Goal: Book appointment/travel/reservation

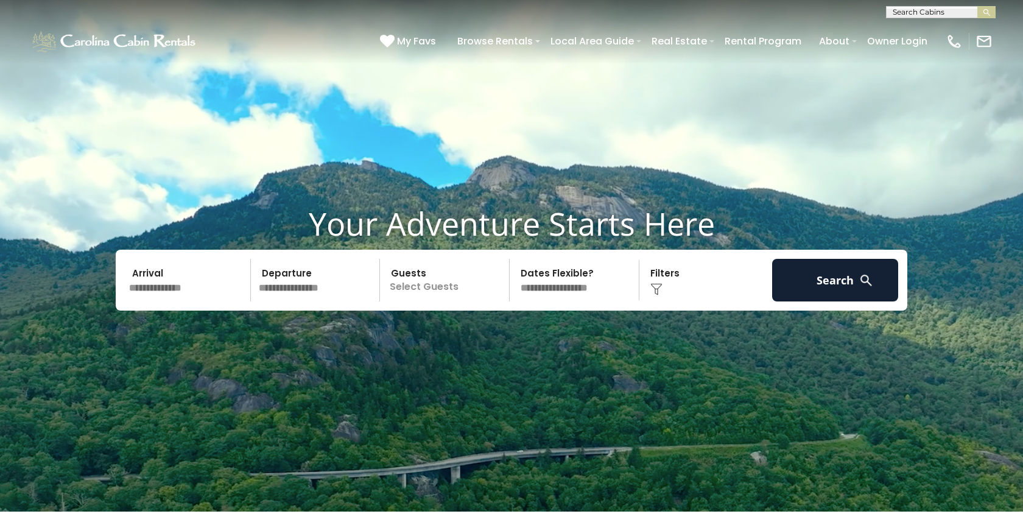
click at [170, 297] on input "text" at bounding box center [188, 280] width 126 height 43
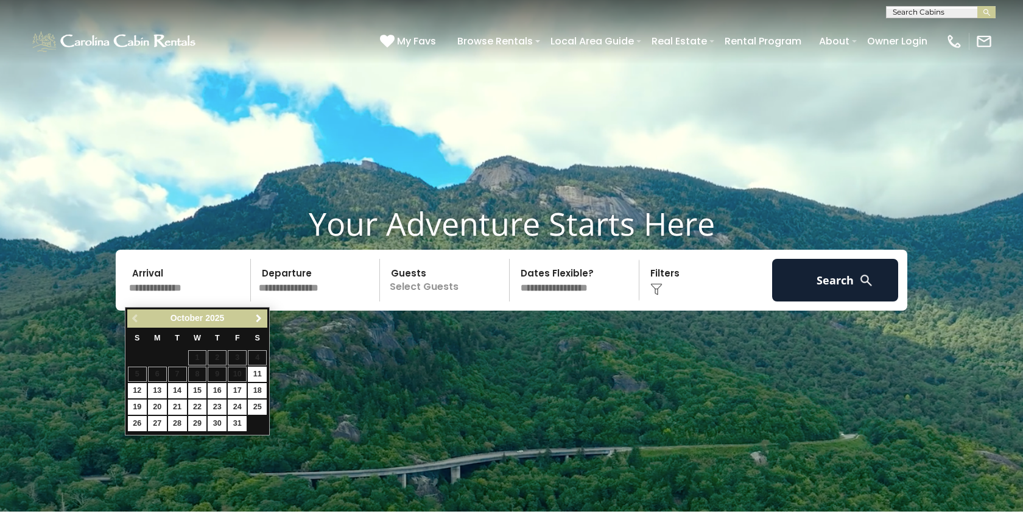
click at [258, 318] on span "Next" at bounding box center [259, 319] width 10 height 10
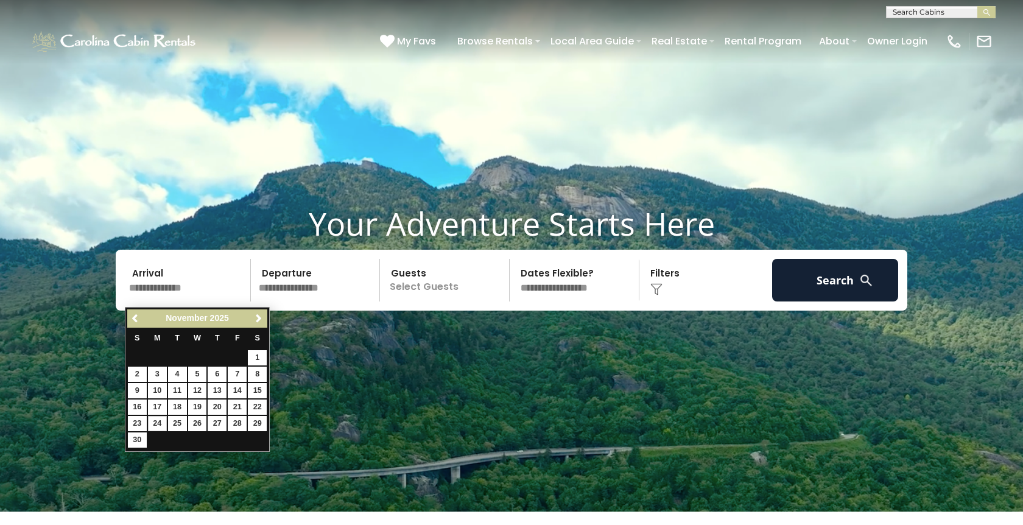
click at [148, 423] on link "24" at bounding box center [157, 423] width 19 height 15
type input "********"
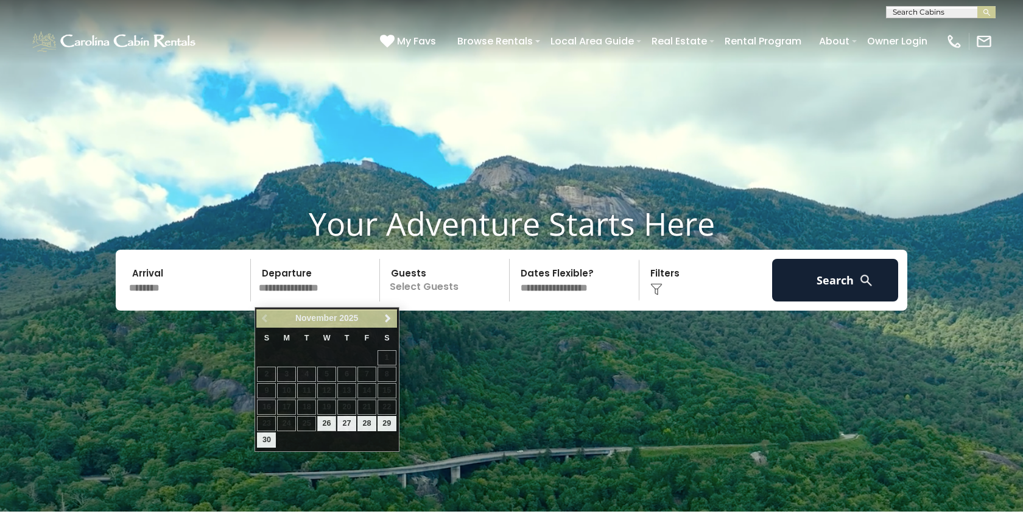
click at [231, 311] on div "Arrival ******** Departure Guests Select Guests Guests - 0 + +" at bounding box center [512, 280] width 792 height 61
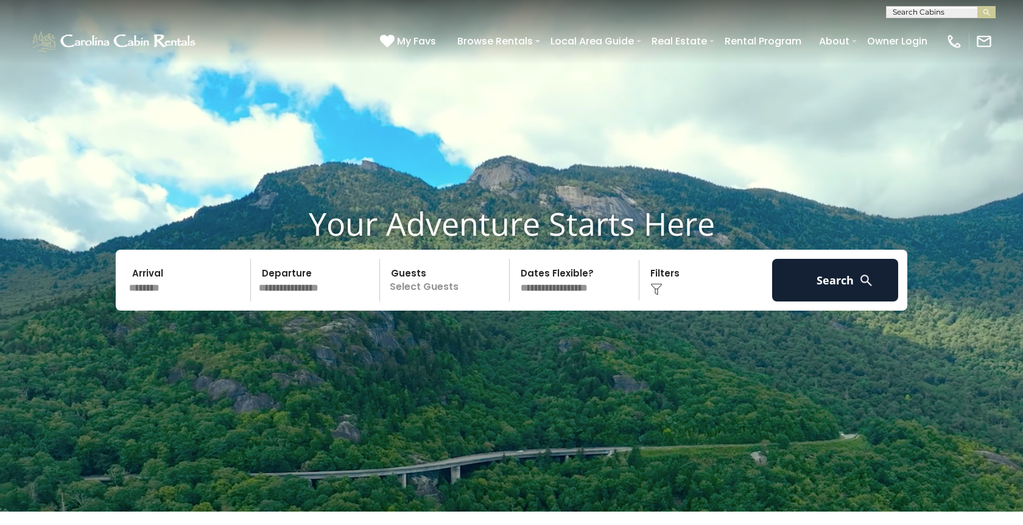
click at [232, 298] on input "********" at bounding box center [188, 280] width 126 height 43
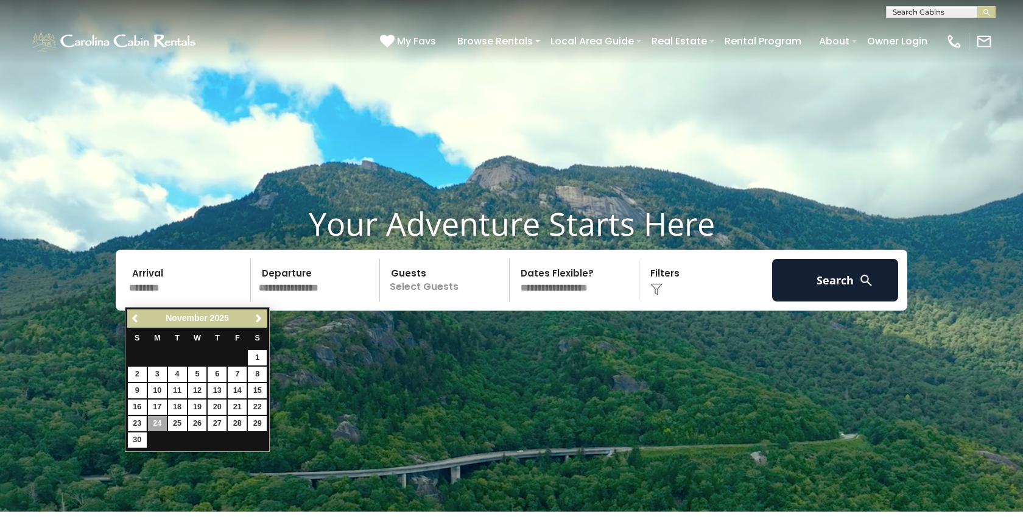
click at [142, 426] on link "23" at bounding box center [137, 423] width 19 height 15
type input "********"
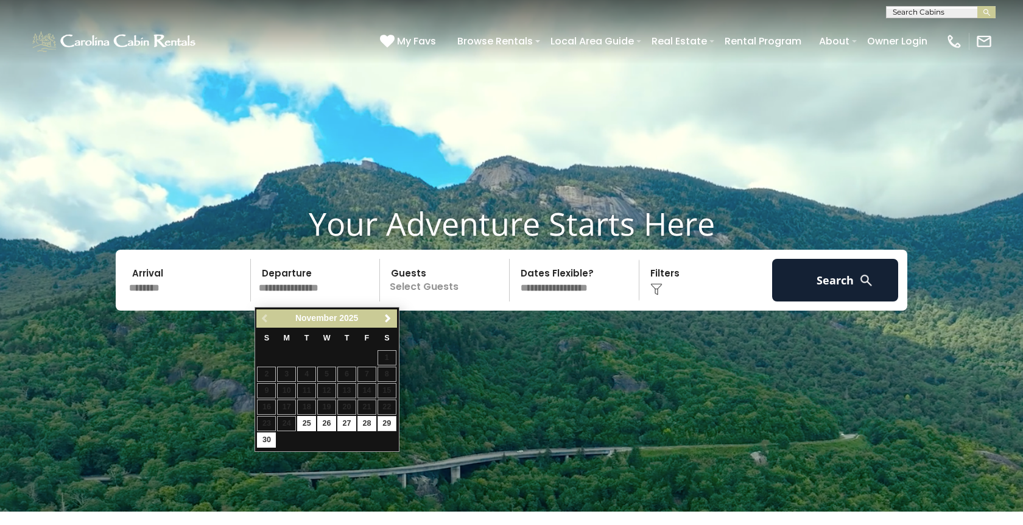
click at [388, 421] on link "29" at bounding box center [387, 423] width 19 height 15
type input "********"
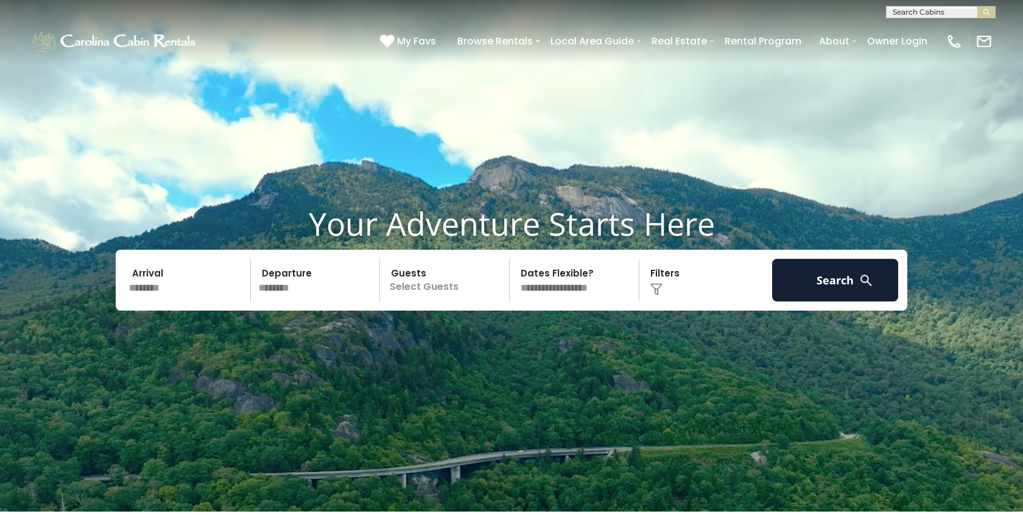
click at [465, 298] on p "Select Guests" at bounding box center [446, 280] width 125 height 43
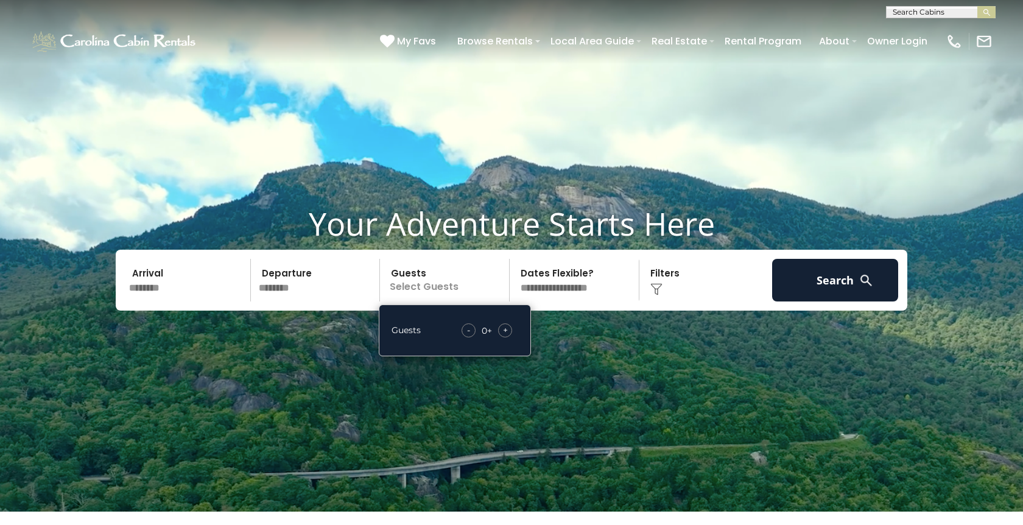
click at [515, 337] on div "- 0 + +" at bounding box center [486, 330] width 63 height 14
click at [505, 336] on span "+" at bounding box center [505, 330] width 5 height 12
click at [504, 336] on span "+" at bounding box center [505, 330] width 5 height 12
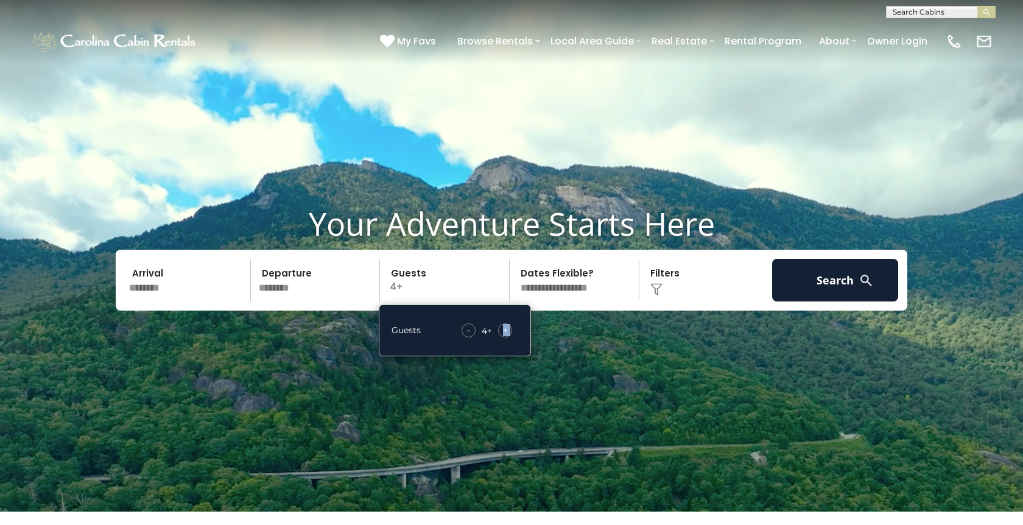
click at [504, 336] on span "+" at bounding box center [505, 330] width 5 height 12
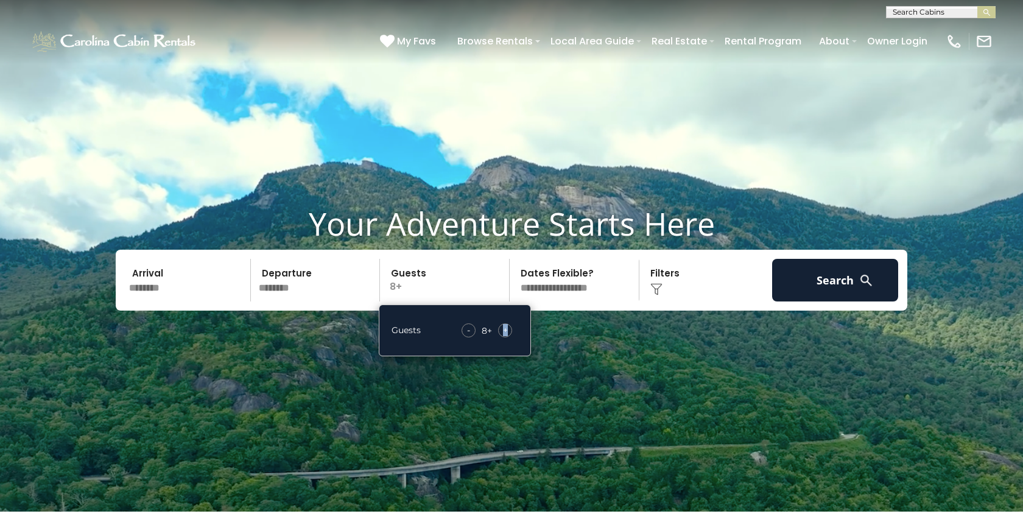
click at [504, 336] on span "+" at bounding box center [505, 330] width 5 height 12
click at [664, 356] on video at bounding box center [511, 256] width 1023 height 512
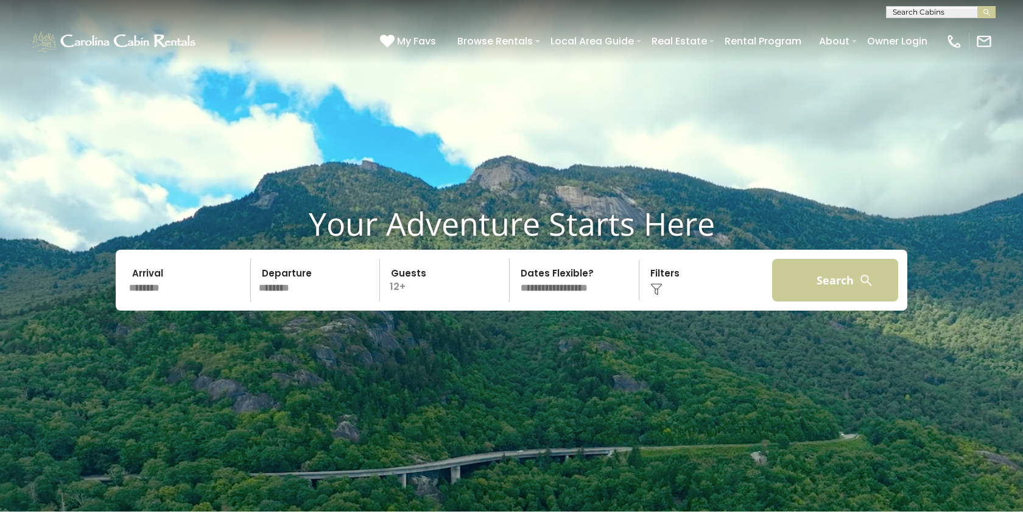
click at [815, 296] on button "Search" at bounding box center [835, 280] width 126 height 43
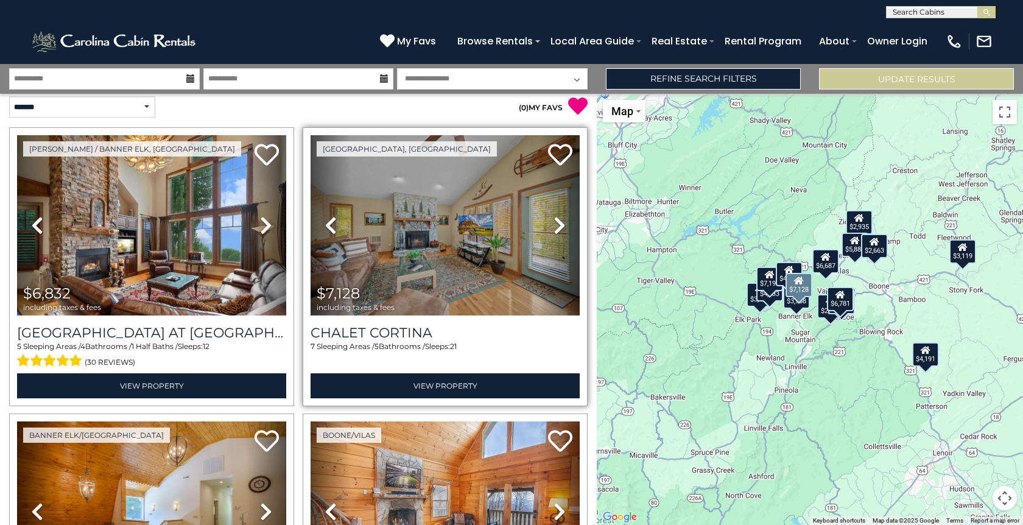
scroll to position [10, 0]
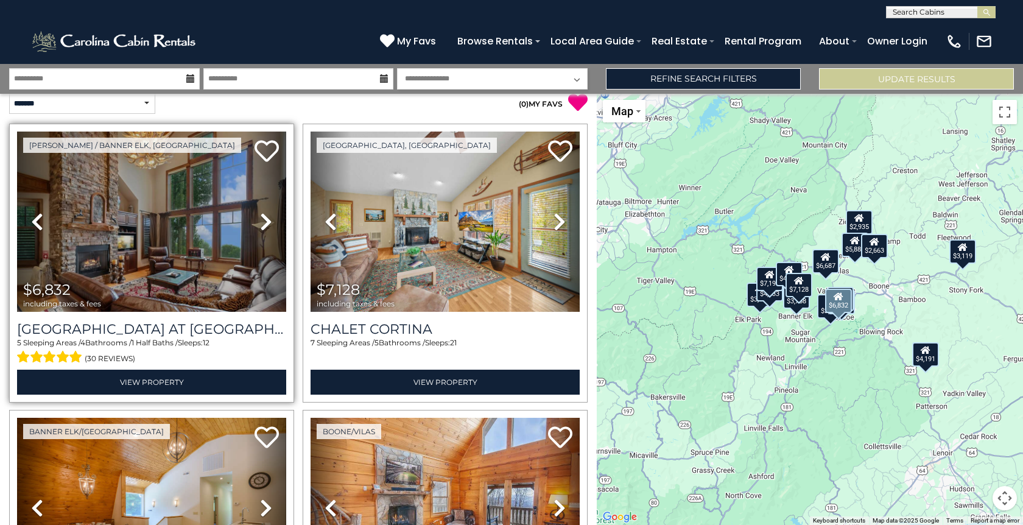
click at [260, 223] on icon at bounding box center [266, 221] width 12 height 19
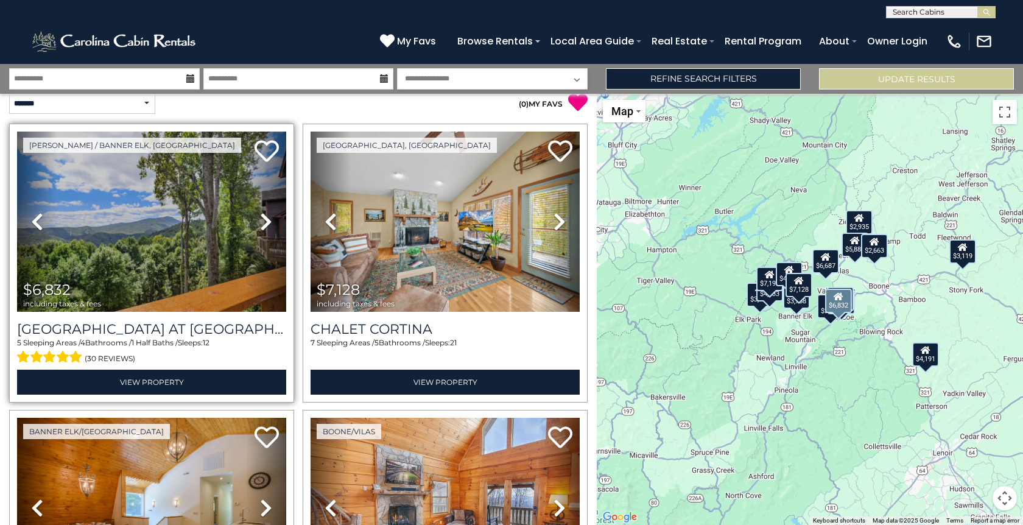
click at [260, 224] on icon at bounding box center [266, 221] width 12 height 19
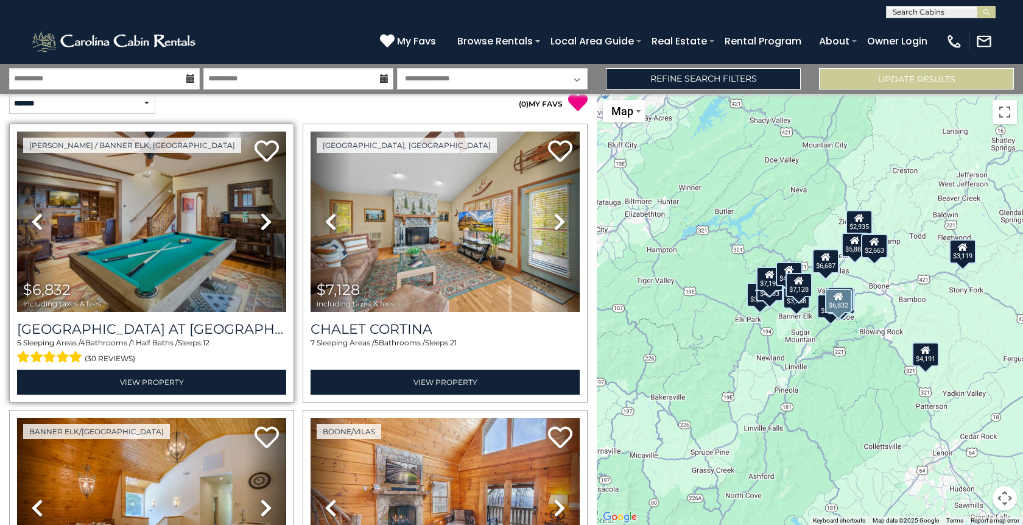
click at [260, 224] on icon at bounding box center [266, 221] width 12 height 19
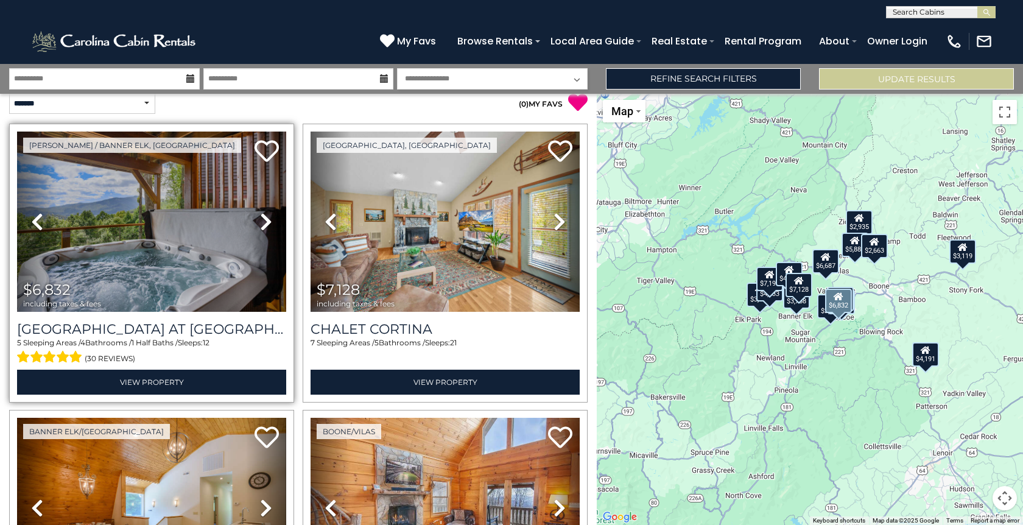
click at [260, 224] on icon at bounding box center [266, 221] width 12 height 19
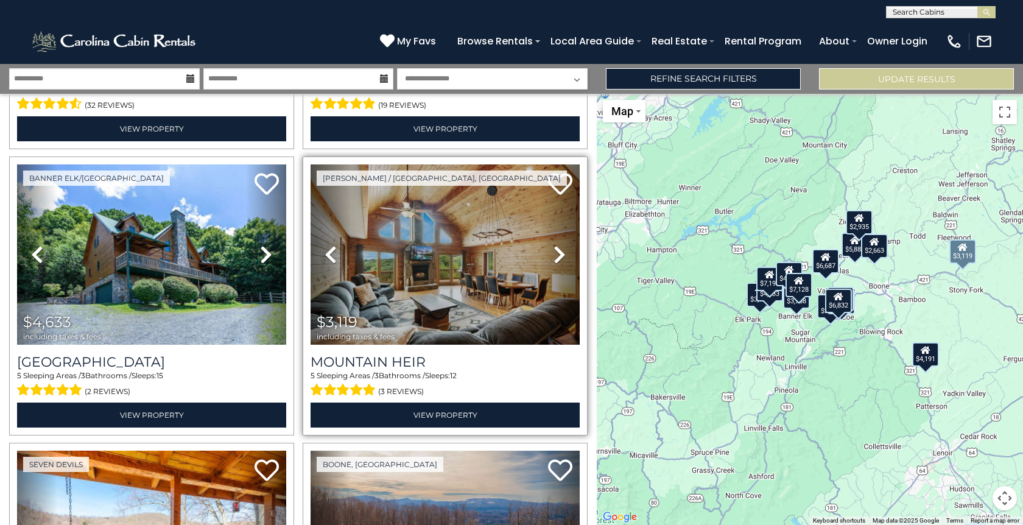
scroll to position [550, 0]
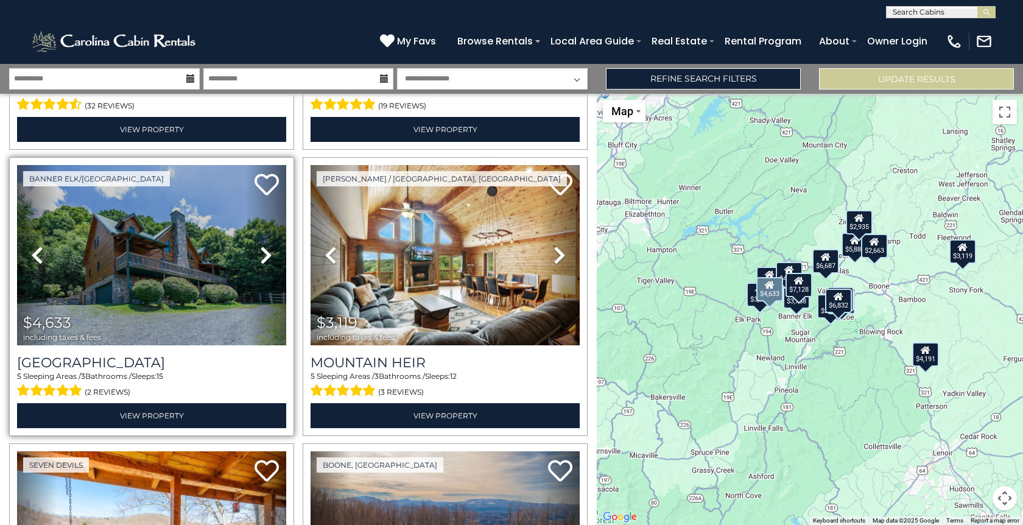
click at [262, 255] on icon at bounding box center [266, 254] width 12 height 19
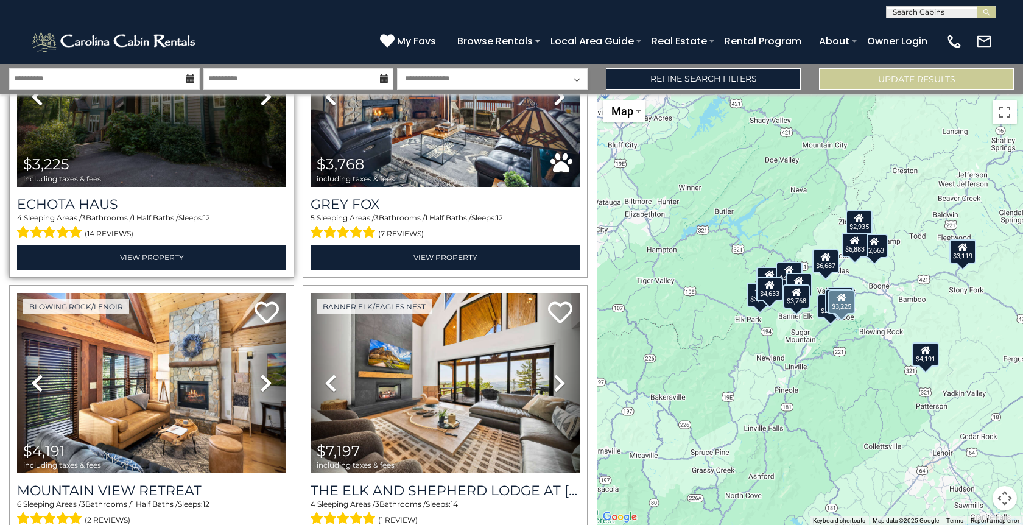
scroll to position [1390, 0]
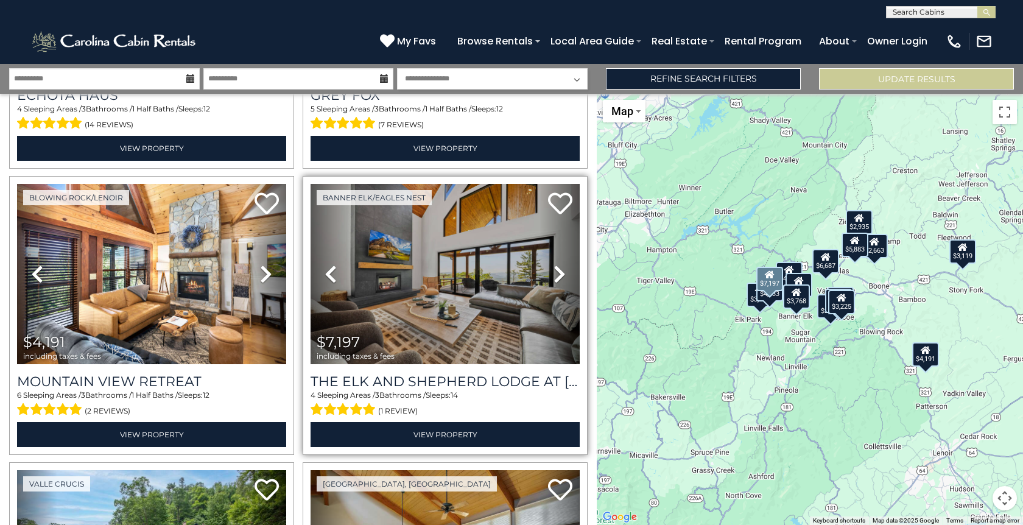
click at [555, 267] on icon at bounding box center [560, 273] width 12 height 19
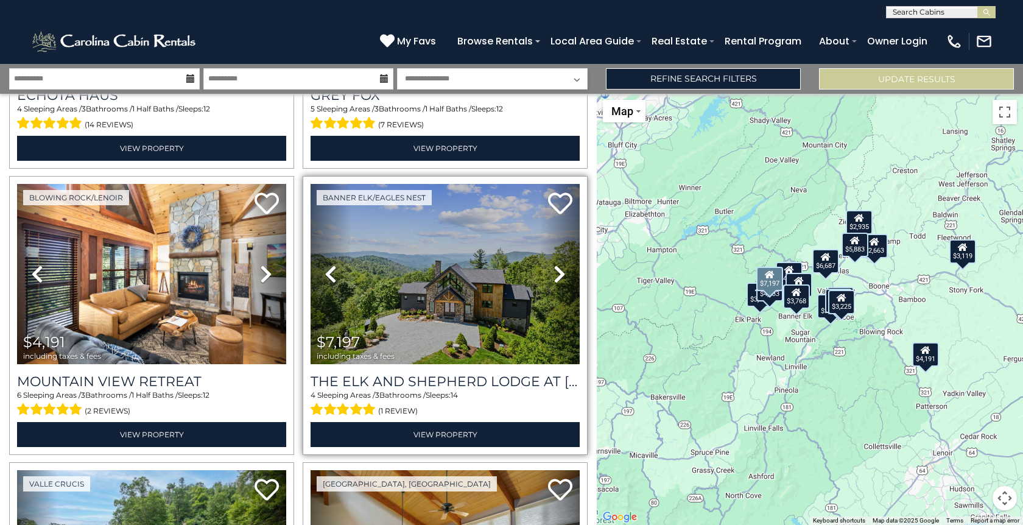
click at [555, 268] on icon at bounding box center [560, 273] width 12 height 19
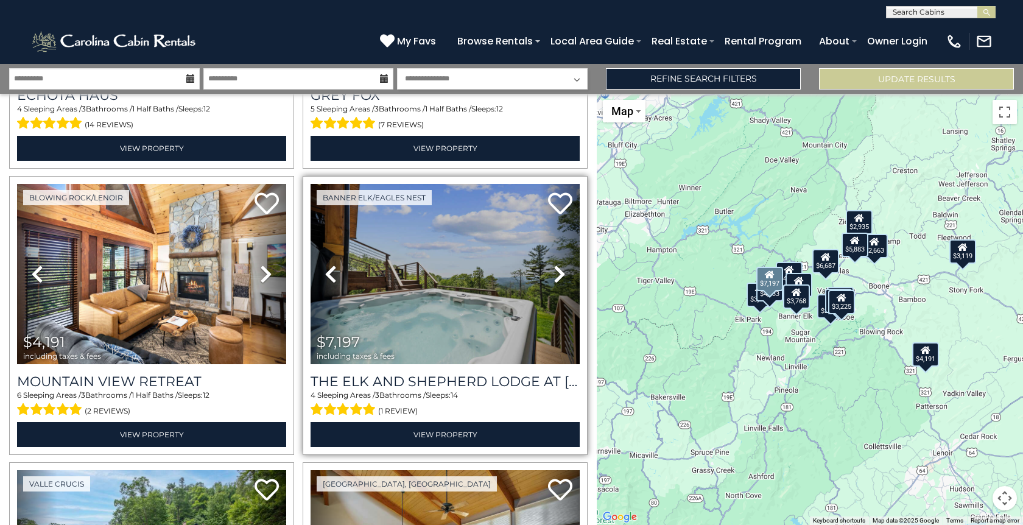
click at [555, 268] on icon at bounding box center [560, 273] width 12 height 19
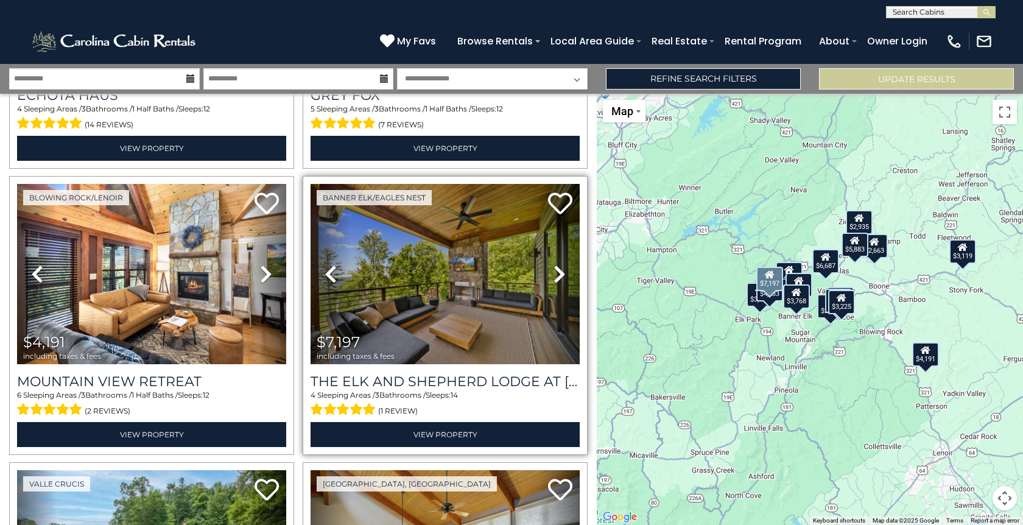
click at [555, 268] on icon at bounding box center [560, 273] width 12 height 19
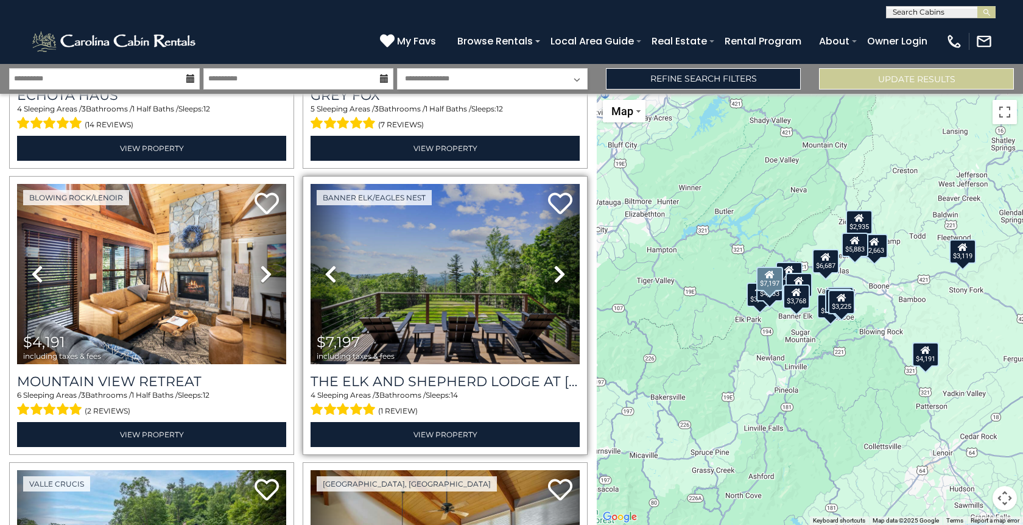
click at [555, 268] on icon at bounding box center [560, 273] width 12 height 19
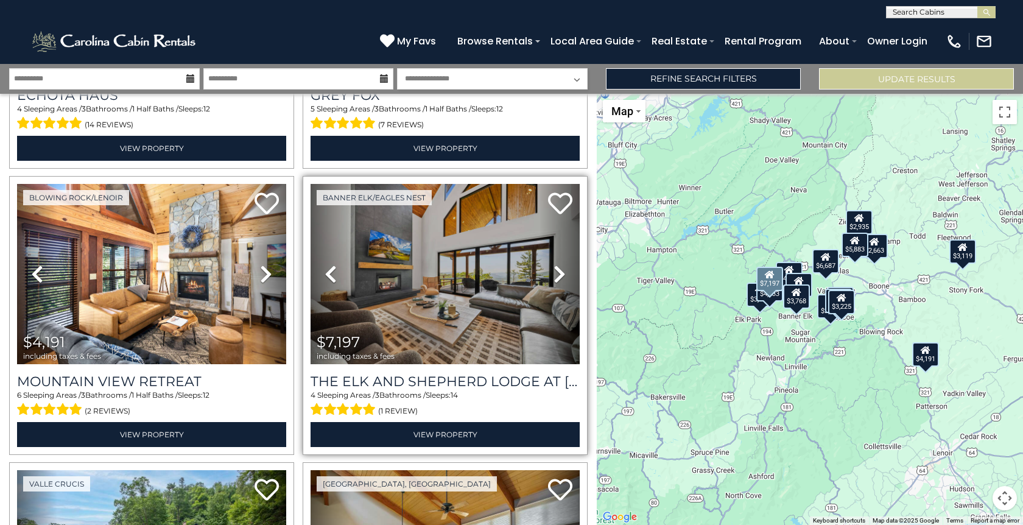
click at [555, 268] on icon at bounding box center [560, 273] width 12 height 19
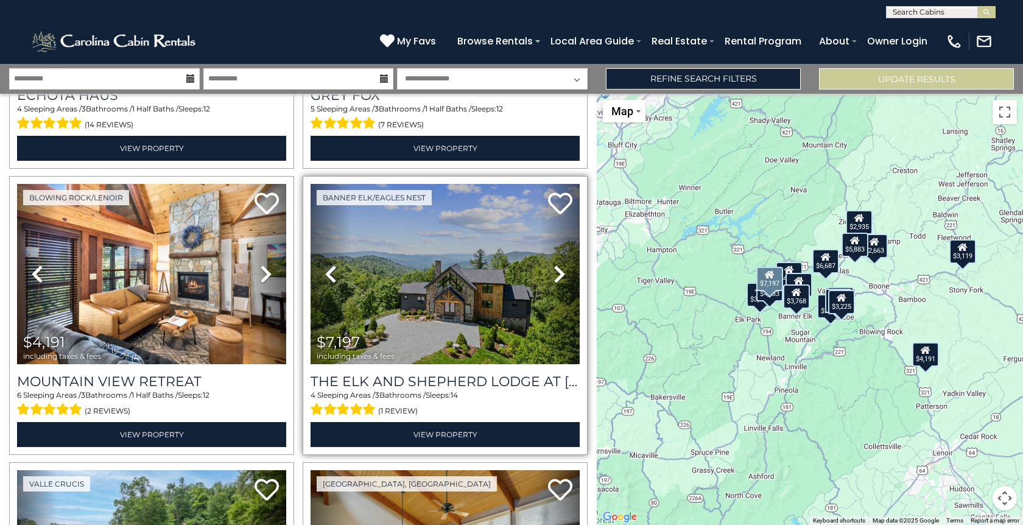
click at [555, 269] on icon at bounding box center [560, 273] width 12 height 19
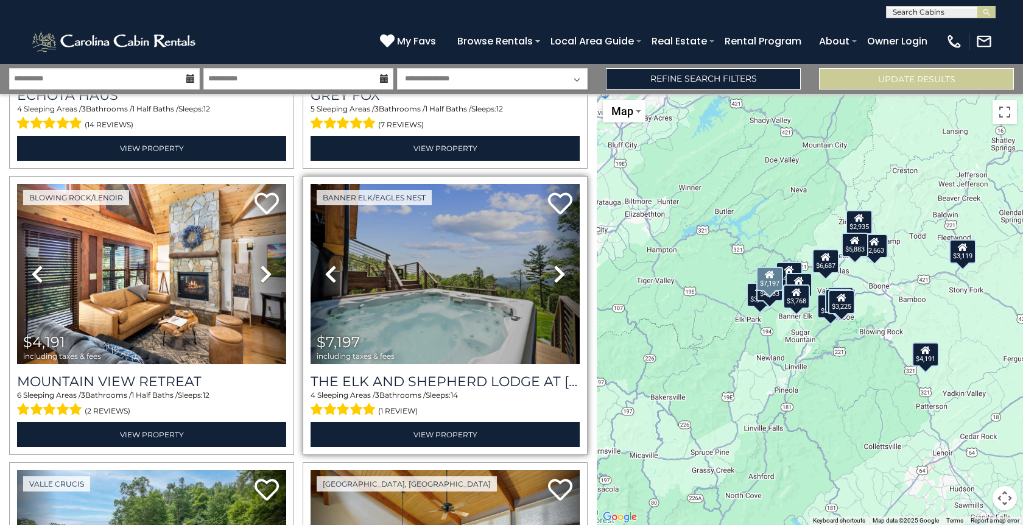
click at [555, 269] on icon at bounding box center [560, 273] width 12 height 19
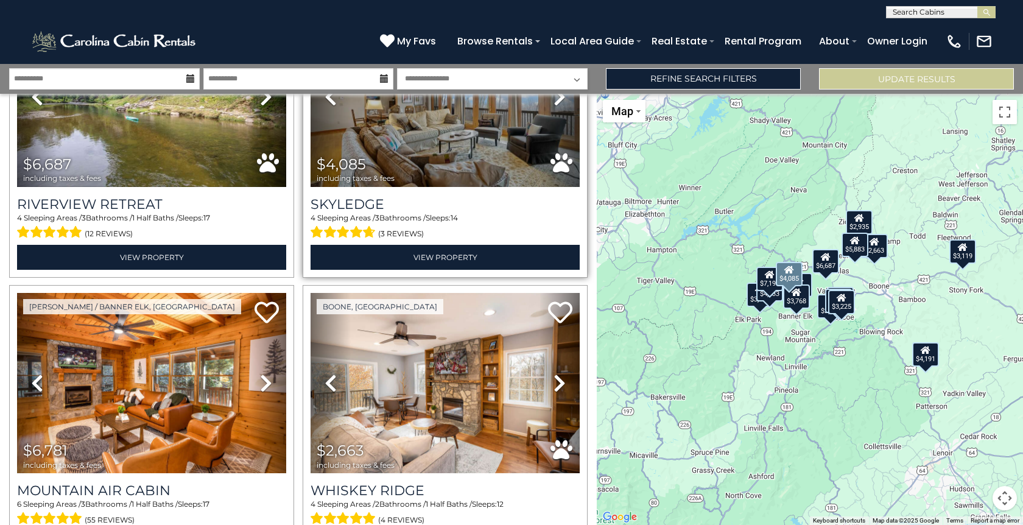
scroll to position [1897, 0]
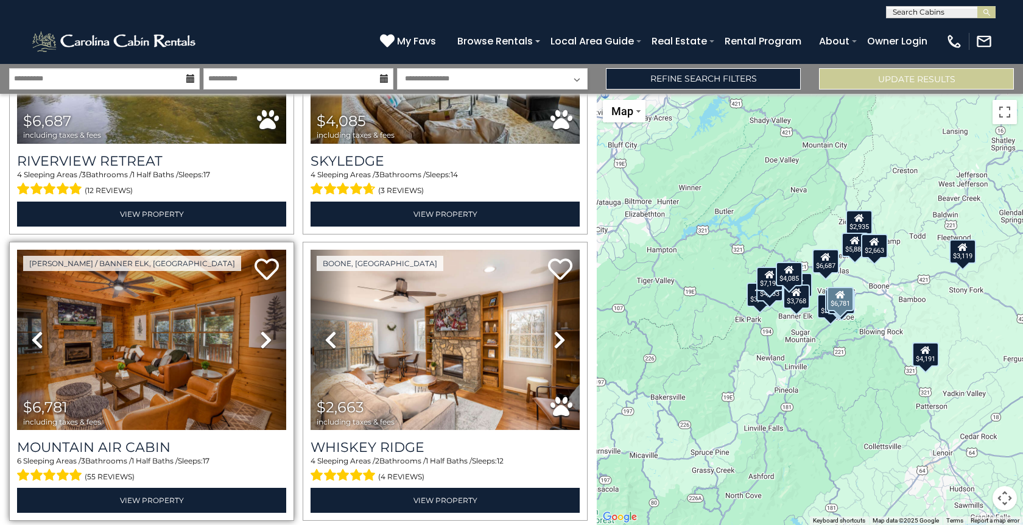
click at [262, 330] on icon at bounding box center [266, 339] width 12 height 19
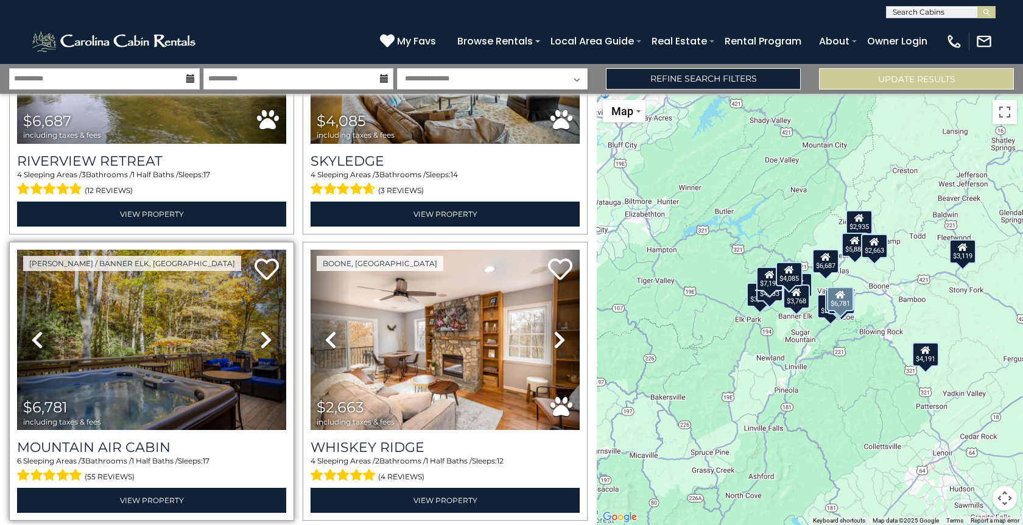
click at [262, 330] on icon at bounding box center [266, 339] width 12 height 19
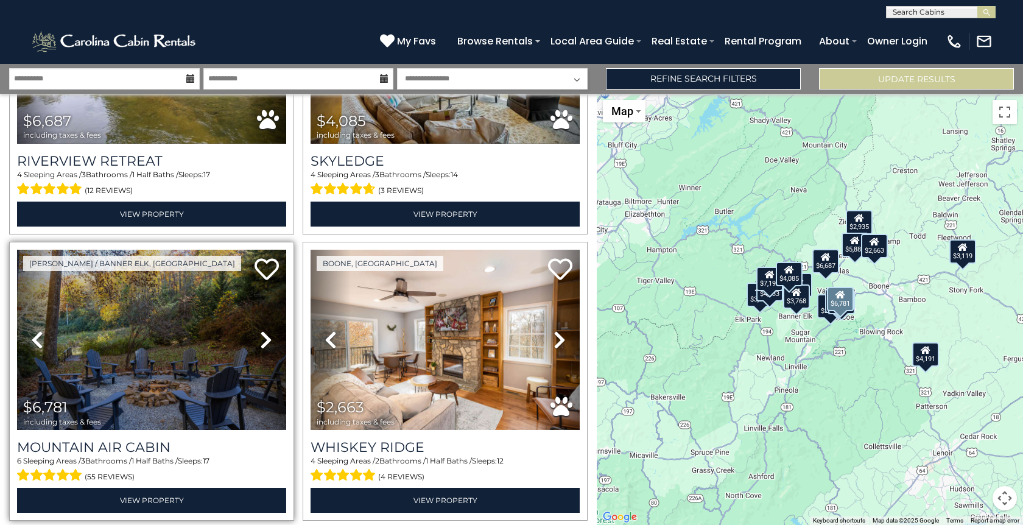
click at [262, 330] on icon at bounding box center [266, 339] width 12 height 19
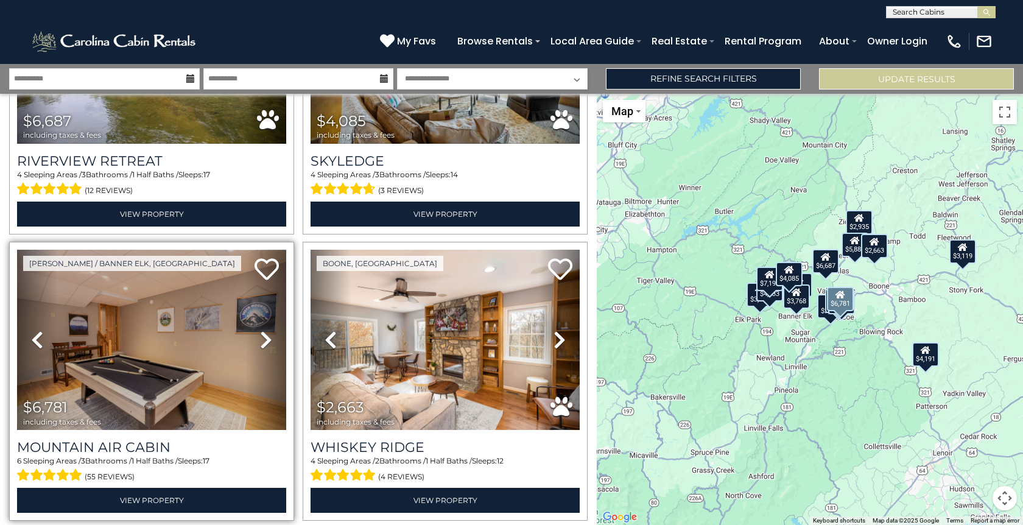
click at [262, 330] on icon at bounding box center [266, 339] width 12 height 19
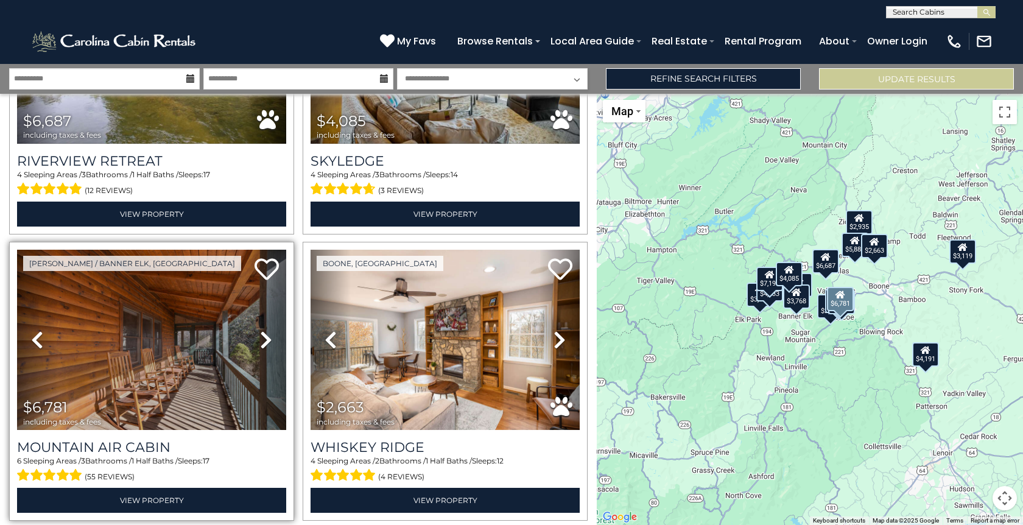
click at [262, 330] on icon at bounding box center [266, 339] width 12 height 19
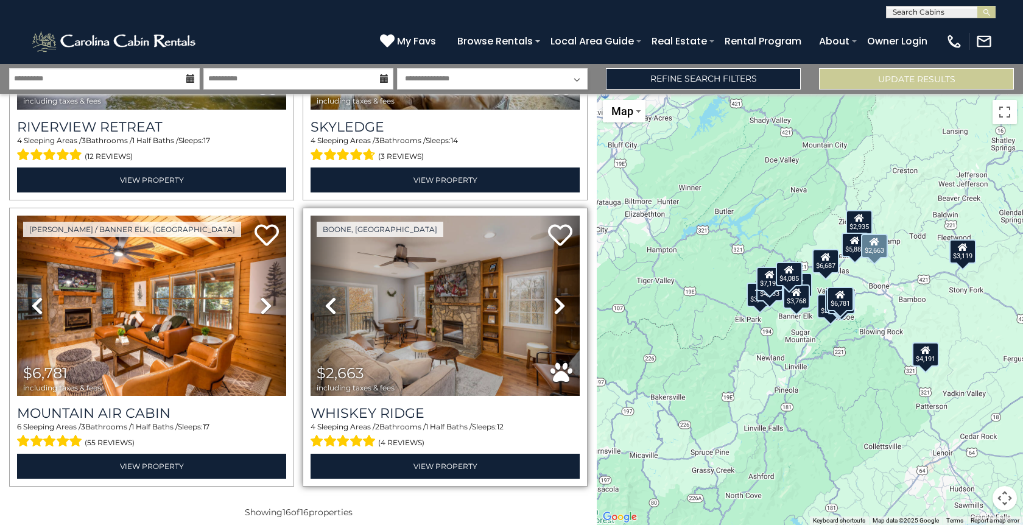
scroll to position [1927, 0]
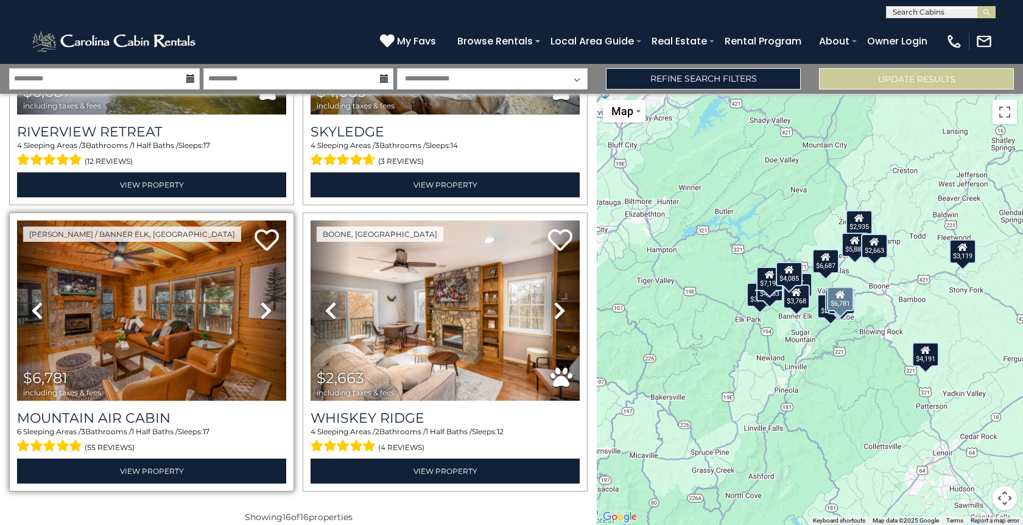
click at [264, 301] on icon at bounding box center [266, 310] width 12 height 19
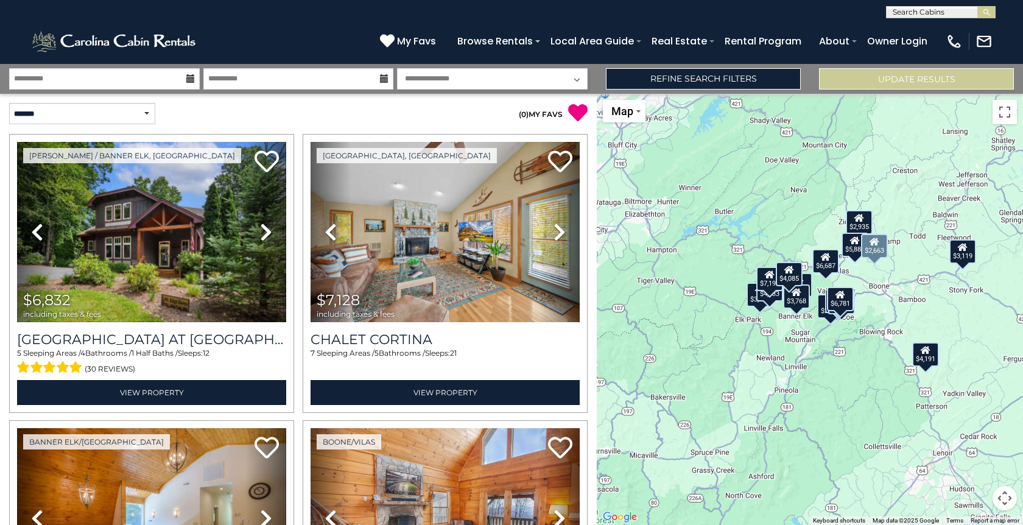
scroll to position [0, 0]
